Goal: Information Seeking & Learning: Learn about a topic

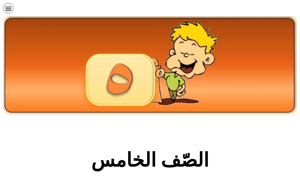
click at [23, 126] on section "الصّف الخامس" at bounding box center [150, 163] width 300 height 91
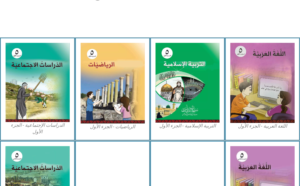
scroll to position [179, 0]
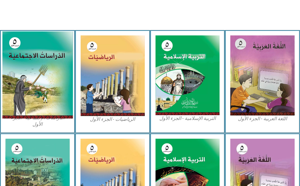
click at [52, 110] on img at bounding box center [37, 74] width 71 height 87
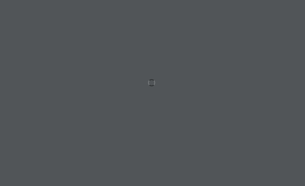
scroll to position [0, 12]
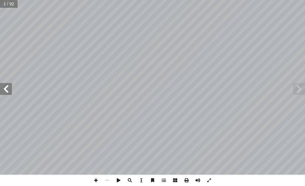
click at [5, 92] on span at bounding box center [6, 89] width 12 height 12
drag, startPoint x: 10, startPoint y: 92, endPoint x: 9, endPoint y: 87, distance: 4.2
click at [10, 88] on span at bounding box center [6, 89] width 12 height 12
click at [9, 87] on span at bounding box center [6, 89] width 12 height 12
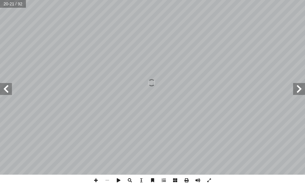
click at [5, 83] on span at bounding box center [6, 89] width 12 height 12
click at [298, 92] on span at bounding box center [299, 89] width 12 height 12
click at [295, 89] on span at bounding box center [299, 89] width 12 height 12
click at [98, 180] on span at bounding box center [95, 180] width 11 height 11
click at [97, 181] on span at bounding box center [95, 180] width 11 height 11
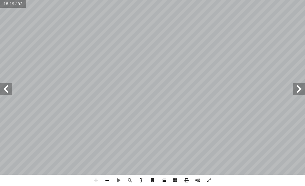
click at [106, 180] on span at bounding box center [107, 180] width 11 height 11
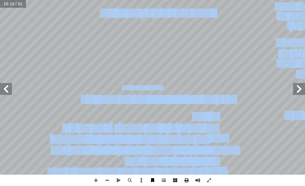
click at [153, 182] on div "١٤ ت: ْ م َّ ل َ ع َ ن� ت أ ا ، ِ ، و� لبحار ِ لمحيطات في � ُ ل ّ ذي يتمث ّ �ل …" at bounding box center [152, 93] width 305 height 186
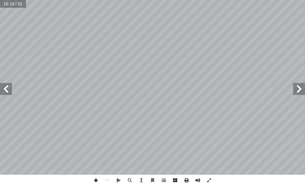
click at [95, 182] on span at bounding box center [95, 180] width 11 height 11
click at [147, 40] on html "الصفحة الرئيسية الصف الأول الصف الثاني الصف الثالث الصف الرابع الصف الخامس الصف…" at bounding box center [152, 20] width 305 height 40
